Goal: Share content: Share content

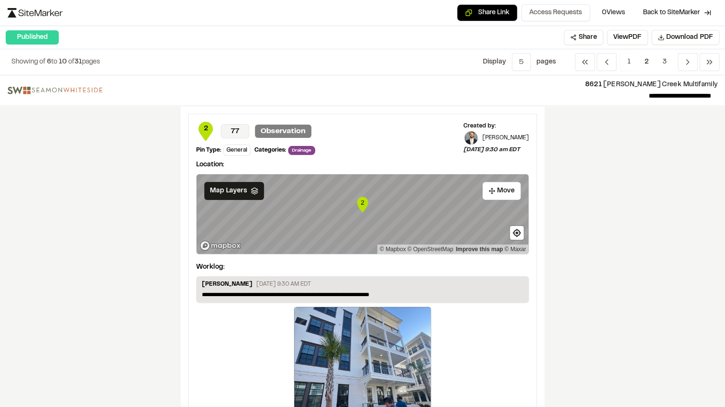
click at [22, 19] on div "Share Link Access Requests 0 Views Back to SiteMarker" at bounding box center [363, 13] width 710 height 18
click at [25, 13] on img at bounding box center [35, 12] width 55 height 9
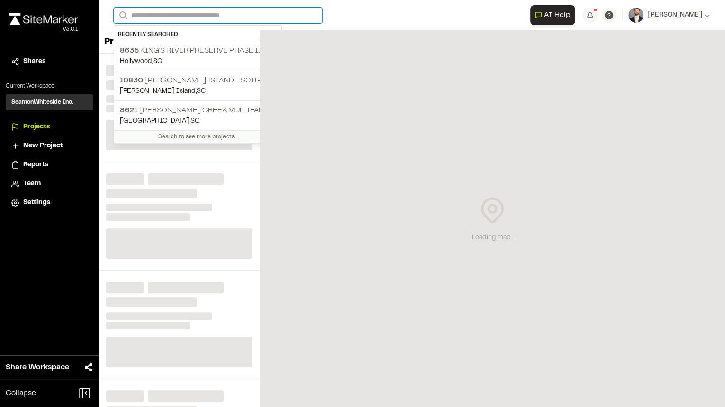
click at [238, 14] on input "Search" at bounding box center [218, 16] width 209 height 16
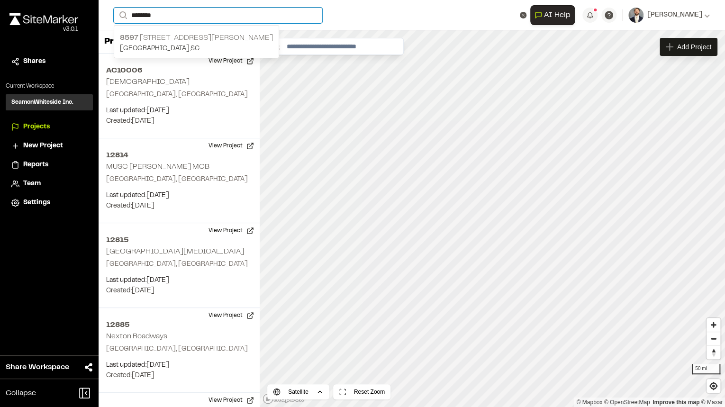
type input "********"
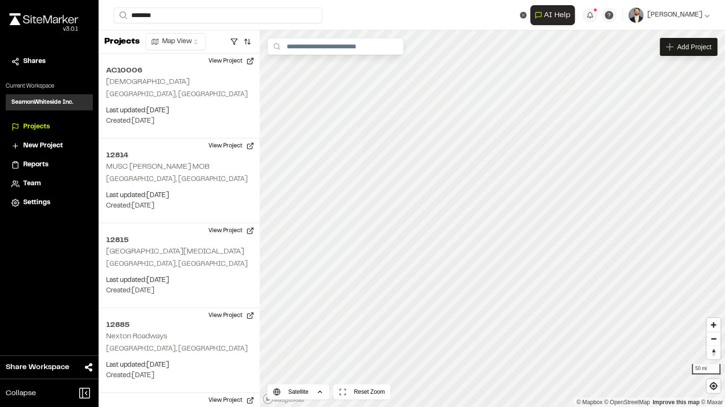
click at [191, 45] on p "[GEOGRAPHIC_DATA] , [GEOGRAPHIC_DATA]" at bounding box center [196, 49] width 153 height 10
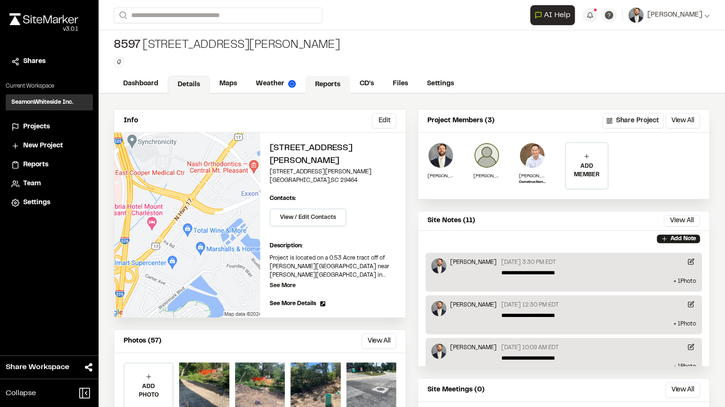
click at [345, 81] on link "Reports" at bounding box center [327, 85] width 45 height 18
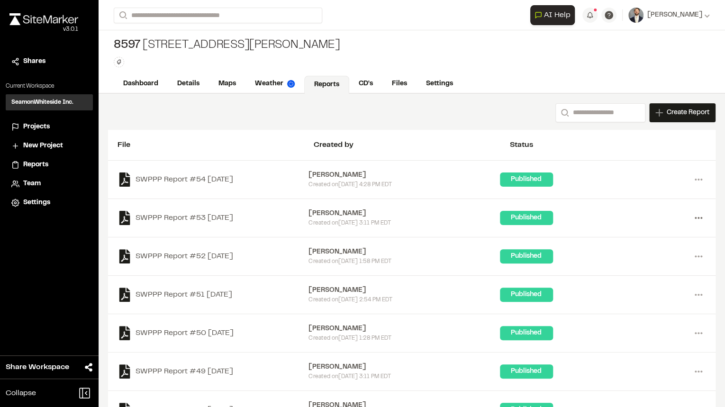
click at [360, 215] on icon at bounding box center [698, 217] width 15 height 15
click at [360, 221] on div "Share" at bounding box center [664, 266] width 82 height 14
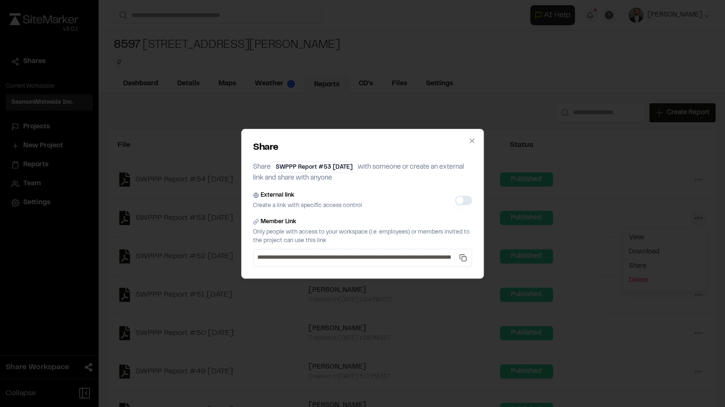
click at [360, 200] on button "External link" at bounding box center [463, 200] width 17 height 9
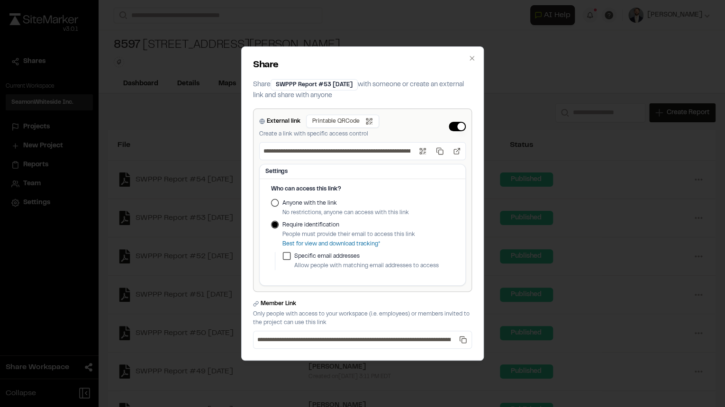
click at [307, 201] on label "Anyone with the link" at bounding box center [345, 203] width 127 height 9
click at [279, 201] on button "Anyone with the link" at bounding box center [275, 203] width 8 height 8
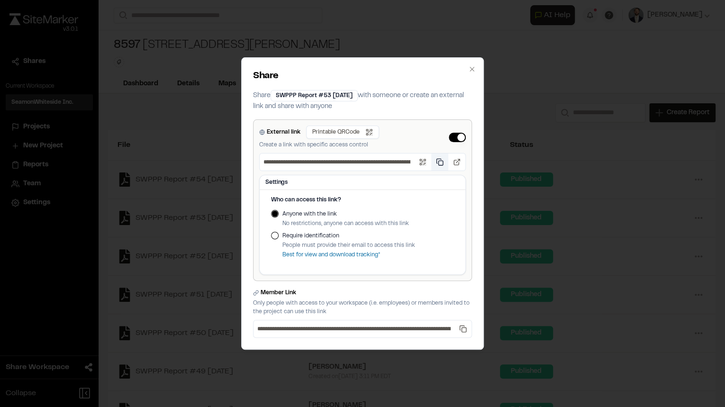
click at [360, 160] on button "Copy public link" at bounding box center [439, 162] width 17 height 17
click at [360, 161] on button "Copy public link" at bounding box center [439, 162] width 17 height 17
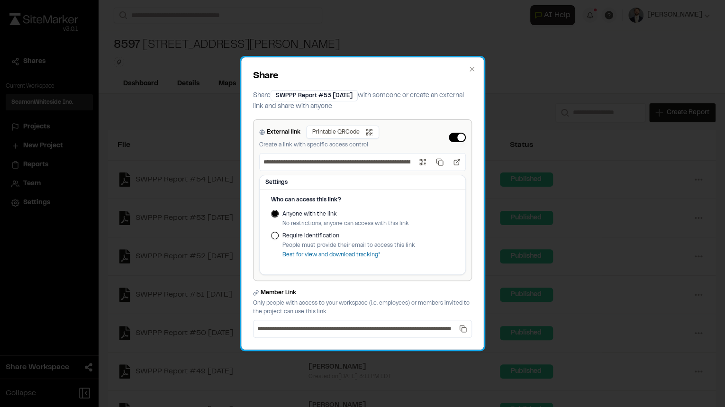
click at [360, 68] on div "**********" at bounding box center [362, 203] width 243 height 292
click at [360, 72] on div "**********" at bounding box center [362, 203] width 243 height 292
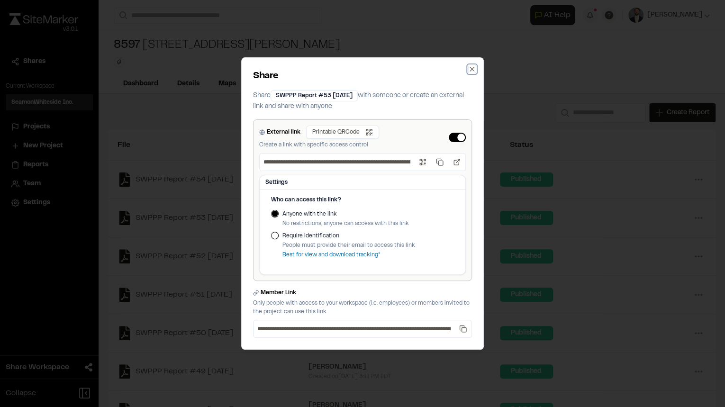
click at [360, 70] on icon "button" at bounding box center [472, 69] width 4 height 4
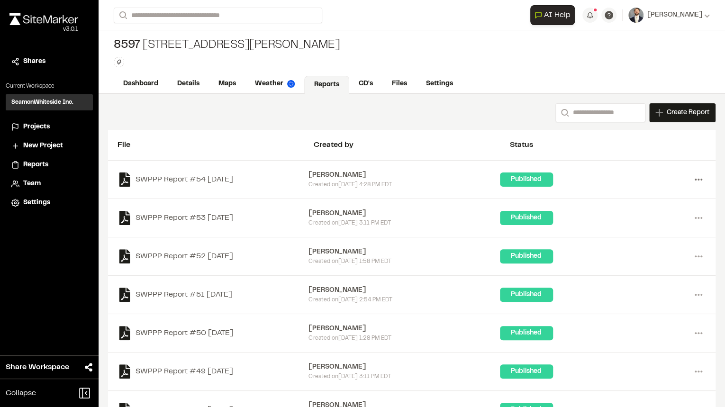
click at [360, 177] on icon at bounding box center [698, 179] width 15 height 15
click at [360, 221] on div "Share" at bounding box center [664, 228] width 82 height 14
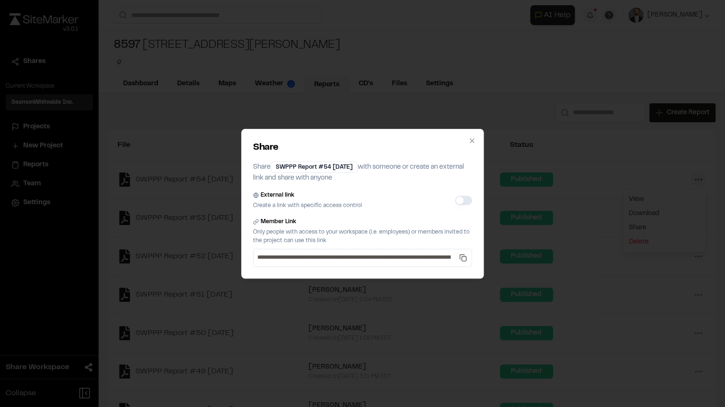
click at [360, 199] on button "External link" at bounding box center [463, 200] width 17 height 9
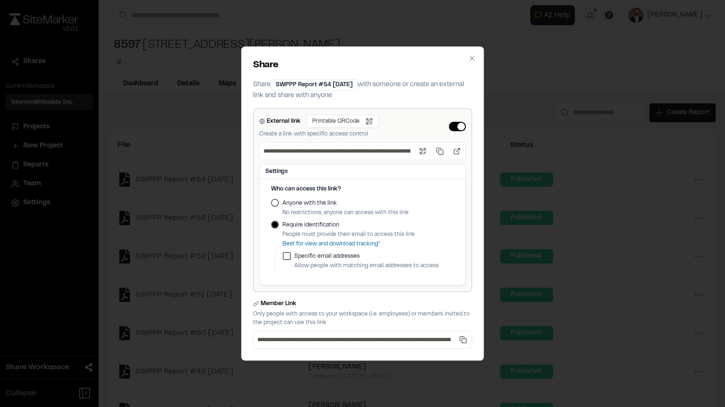
click at [296, 203] on label "Anyone with the link" at bounding box center [345, 203] width 127 height 9
click at [279, 203] on button "Anyone with the link" at bounding box center [275, 203] width 8 height 8
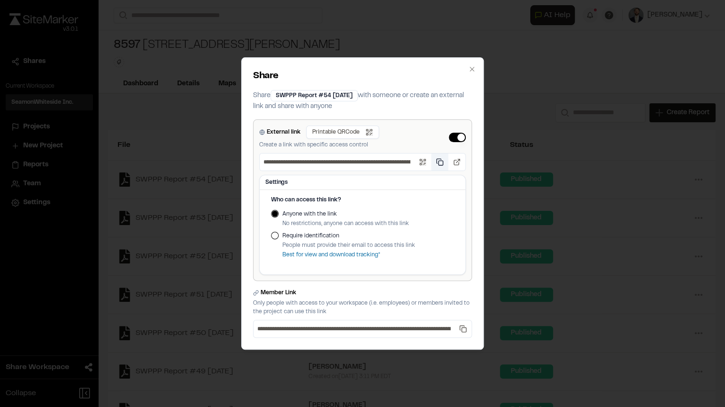
click at [360, 162] on button "Copy public link" at bounding box center [439, 162] width 17 height 17
click at [360, 68] on icon "button" at bounding box center [472, 69] width 8 height 8
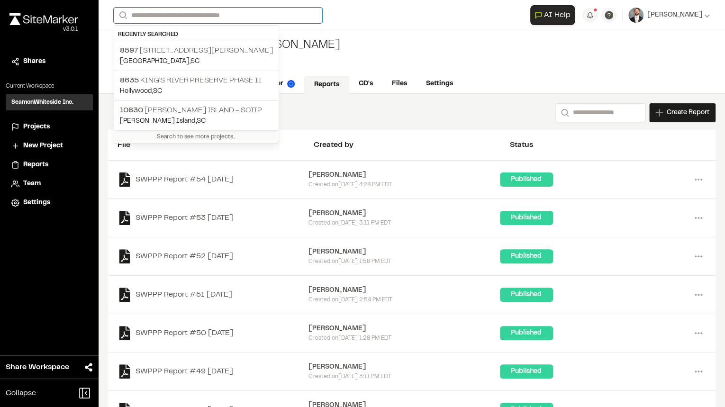
click at [209, 18] on input "Search" at bounding box center [218, 16] width 209 height 16
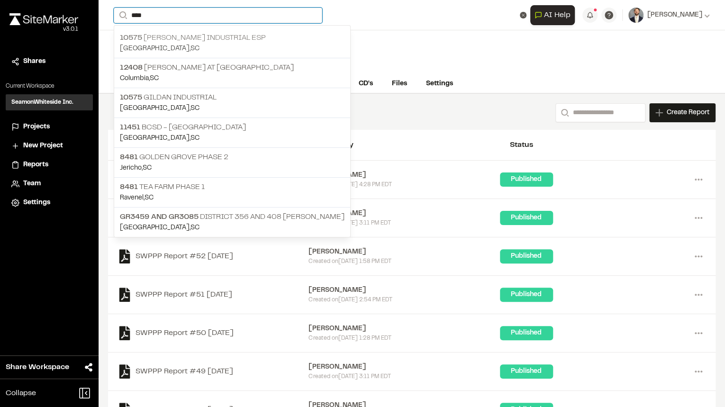
type input "****"
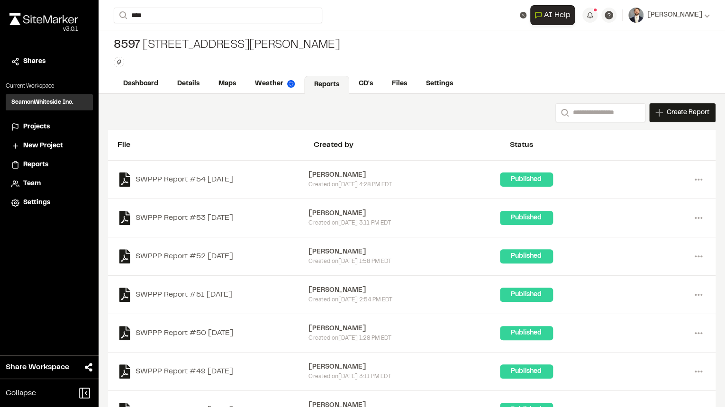
click at [240, 36] on p "10575 [PERSON_NAME] Industrial ESP" at bounding box center [232, 37] width 225 height 11
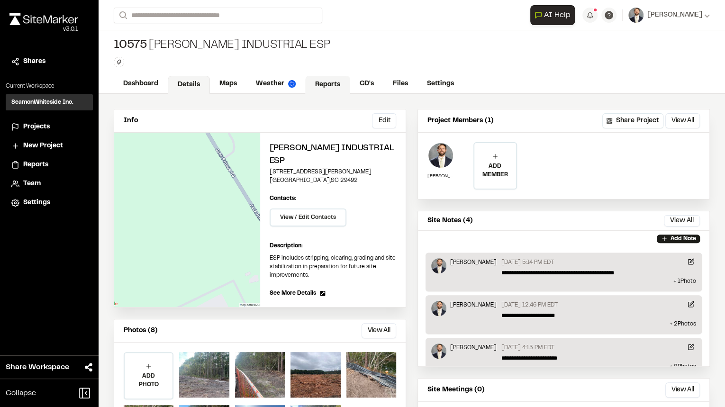
click at [323, 83] on link "Reports" at bounding box center [327, 85] width 45 height 18
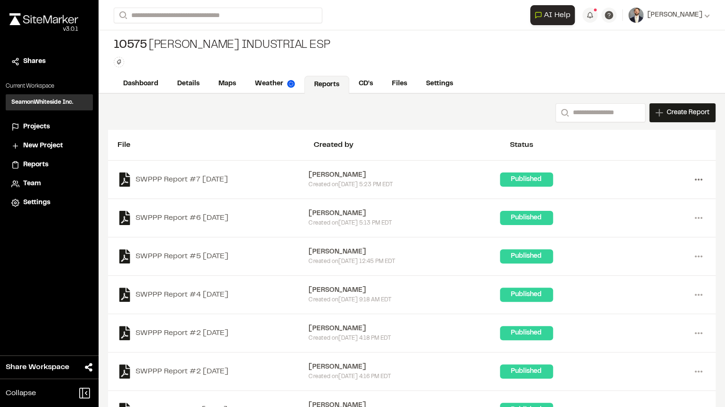
click at [360, 182] on icon at bounding box center [698, 179] width 15 height 15
click at [360, 221] on div "Share" at bounding box center [664, 228] width 82 height 14
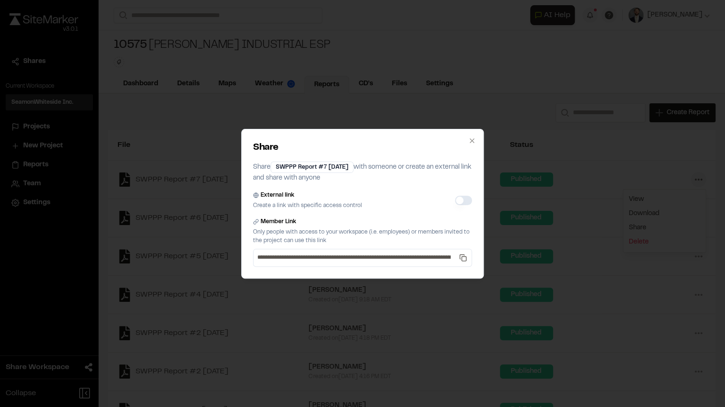
click at [360, 197] on button "External link" at bounding box center [463, 200] width 17 height 9
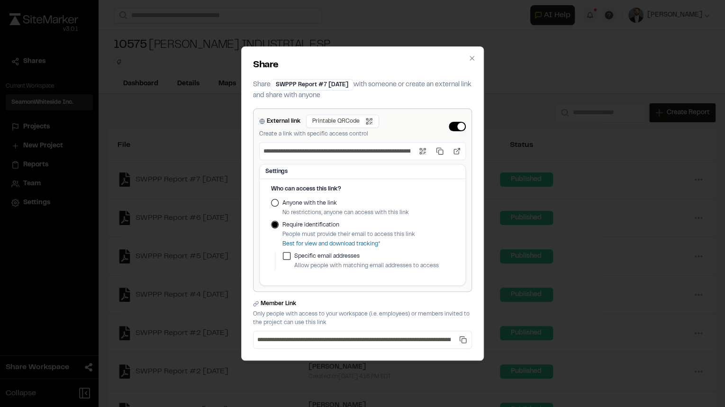
click at [328, 203] on label "Anyone with the link" at bounding box center [345, 203] width 127 height 9
click at [279, 203] on button "Anyone with the link" at bounding box center [275, 203] width 8 height 8
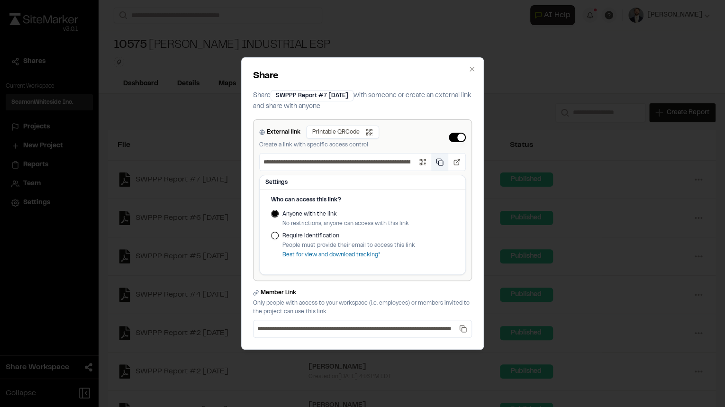
click at [360, 159] on button "Copy public link" at bounding box center [439, 162] width 17 height 17
